Goal: Transaction & Acquisition: Subscribe to service/newsletter

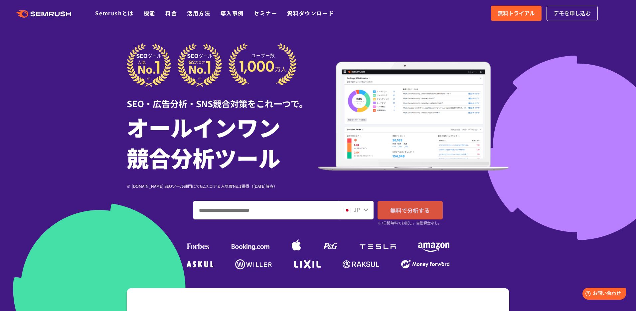
click at [398, 212] on span "無料で分析する" at bounding box center [410, 210] width 40 height 8
click at [317, 211] on input "ドメイン、キーワードまたはURLを入力してください" at bounding box center [266, 210] width 144 height 18
click at [559, 11] on span "デモを申し込む" at bounding box center [572, 13] width 37 height 9
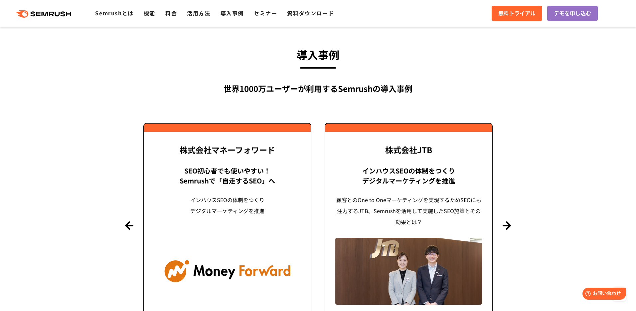
scroll to position [1560, 0]
